Goal: Ask a question

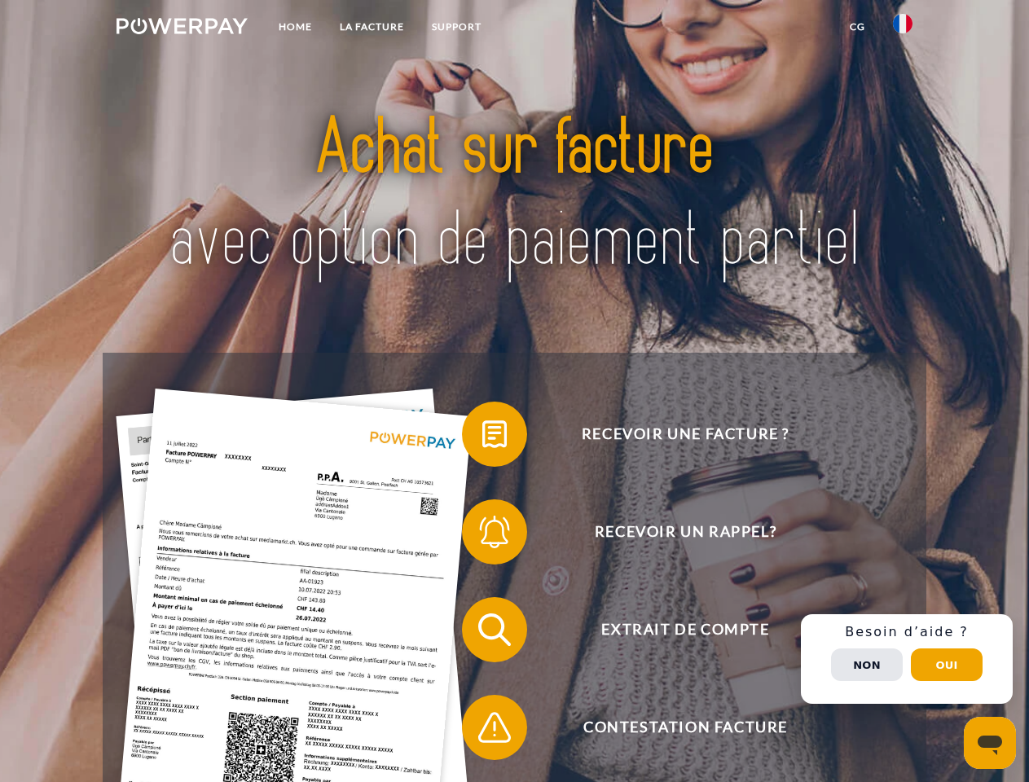
click at [182, 29] on img at bounding box center [182, 26] width 131 height 16
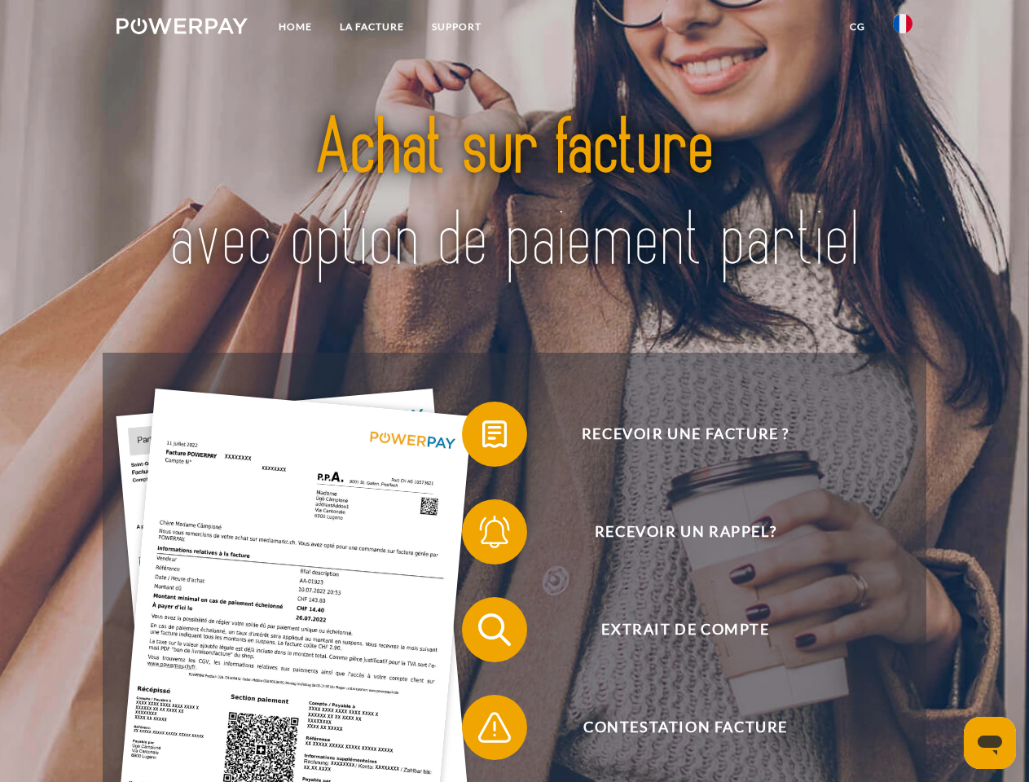
click at [903, 29] on img at bounding box center [903, 24] width 20 height 20
click at [857, 27] on link "CG" at bounding box center [857, 26] width 43 height 29
click at [482, 438] on span at bounding box center [469, 434] width 81 height 81
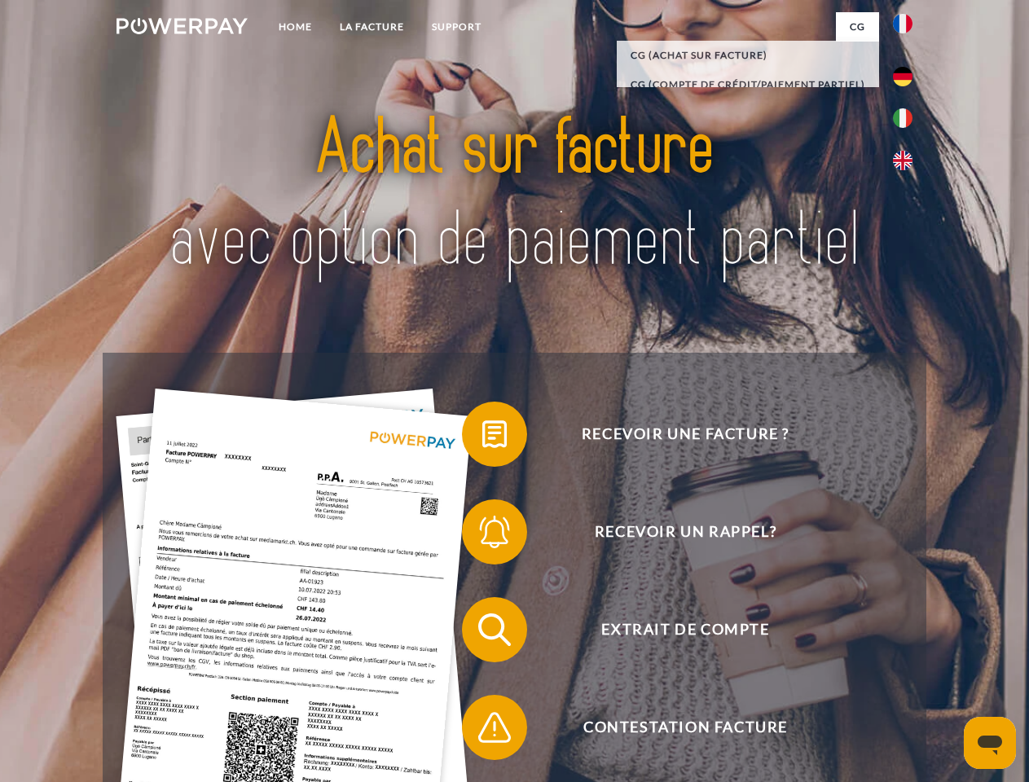
click at [482, 535] on span at bounding box center [469, 531] width 81 height 81
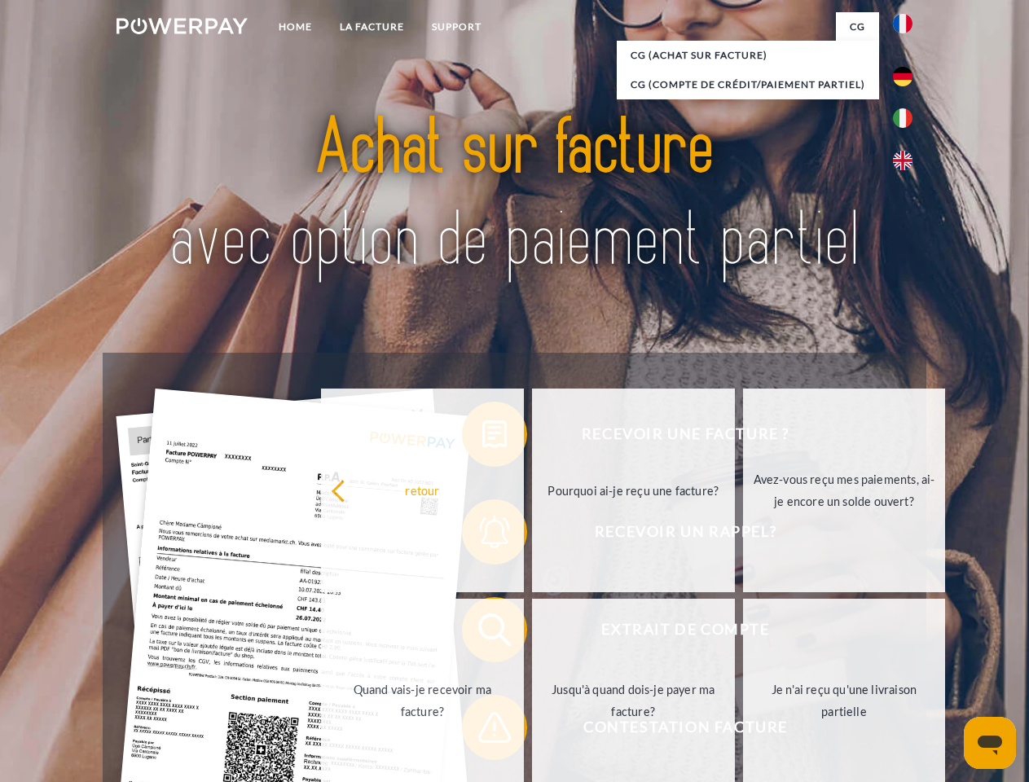
click at [532, 633] on link "Jusqu'à quand dois-je payer ma facture?" at bounding box center [633, 701] width 203 height 204
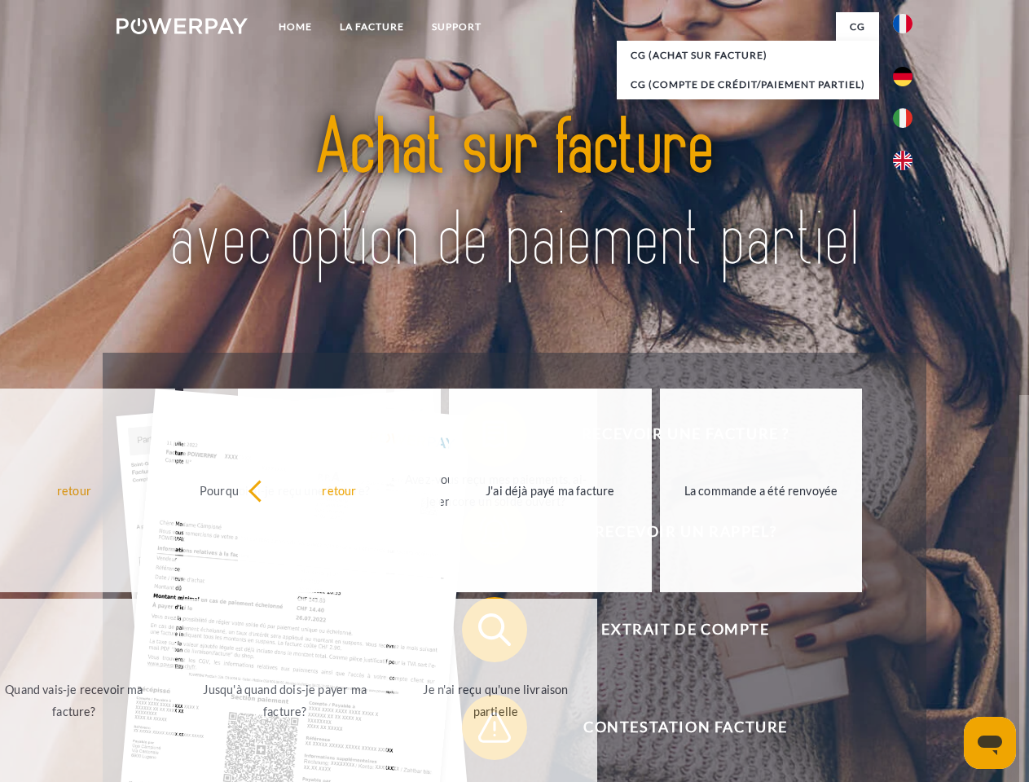
click at [482, 731] on span at bounding box center [469, 727] width 81 height 81
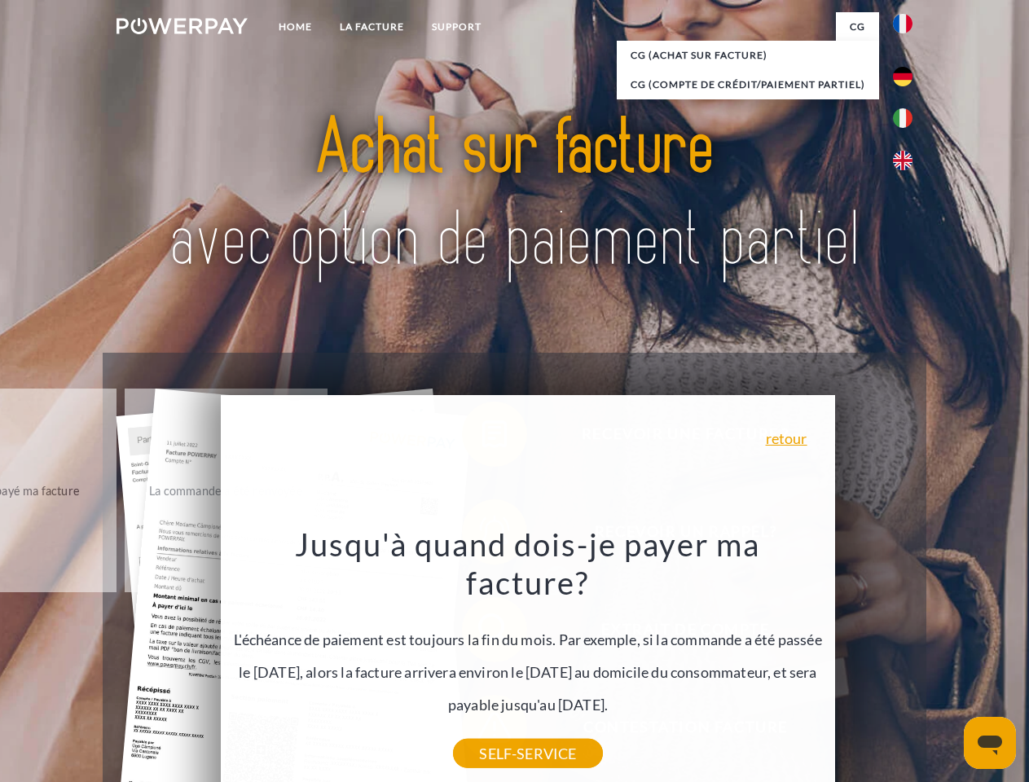
click at [907, 659] on div "Recevoir une facture ? Recevoir un rappel? Extrait de compte retour" at bounding box center [514, 679] width 823 height 652
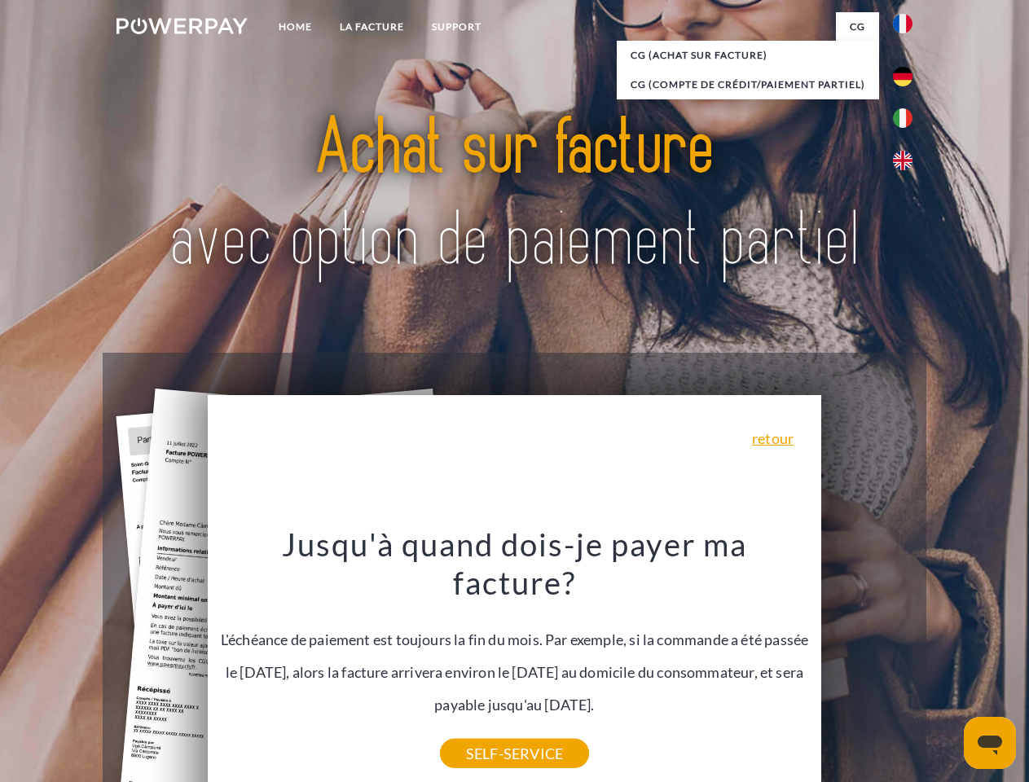
click at [867, 662] on span "Extrait de compte" at bounding box center [685, 629] width 399 height 65
click at [947, 665] on header "Home LA FACTURE Support" at bounding box center [514, 562] width 1029 height 1125
